Goal: Task Accomplishment & Management: Complete application form

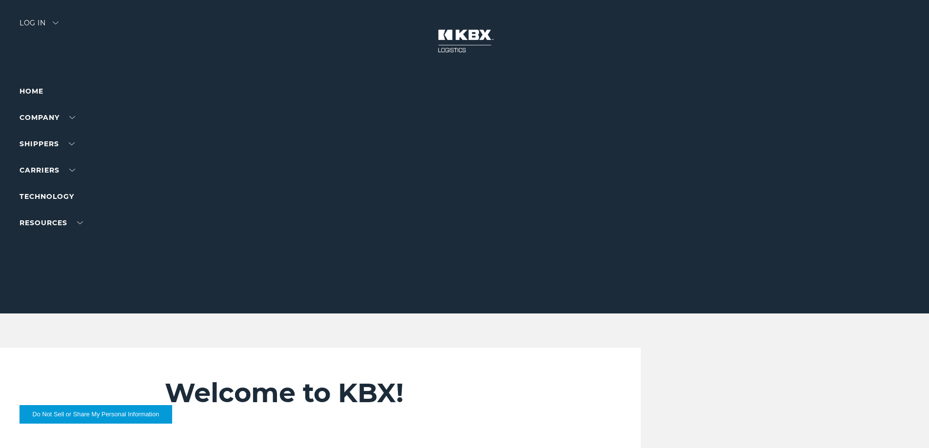
click at [59, 23] on img at bounding box center [56, 22] width 6 height 3
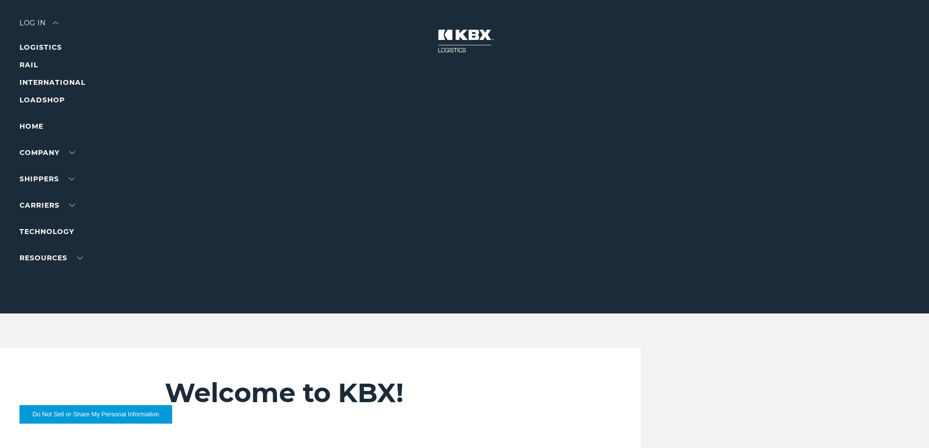
click at [249, 57] on div at bounding box center [468, 157] width 937 height 314
click at [50, 47] on link "LOGISTICS" at bounding box center [41, 47] width 42 height 9
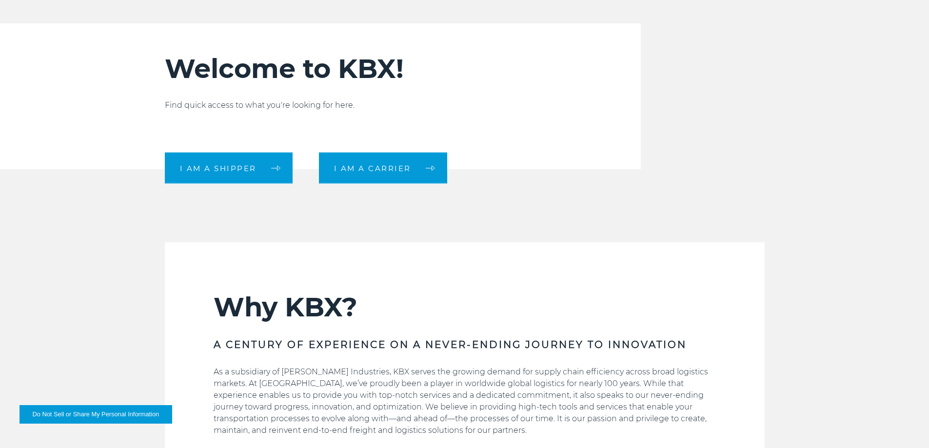
scroll to position [341, 0]
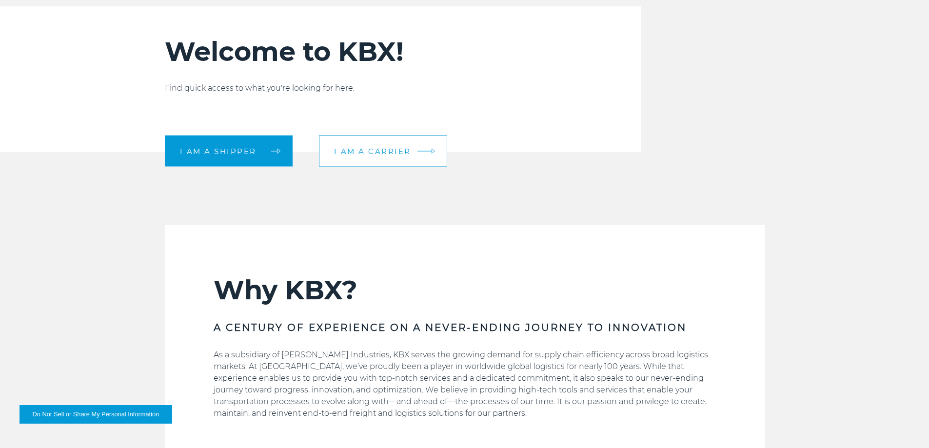
click at [363, 157] on link "I am a carrier" at bounding box center [383, 151] width 128 height 31
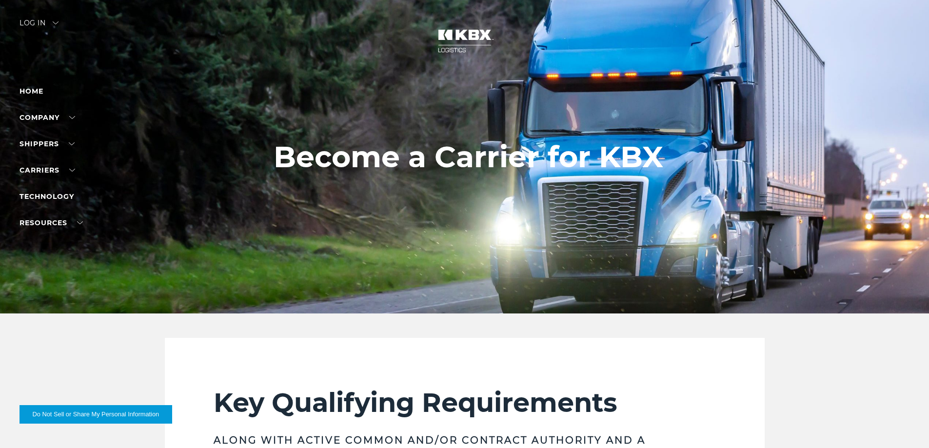
click at [39, 16] on div at bounding box center [468, 157] width 937 height 314
click at [39, 20] on div "Log in" at bounding box center [39, 27] width 39 height 14
